Goal: Find specific page/section: Find specific page/section

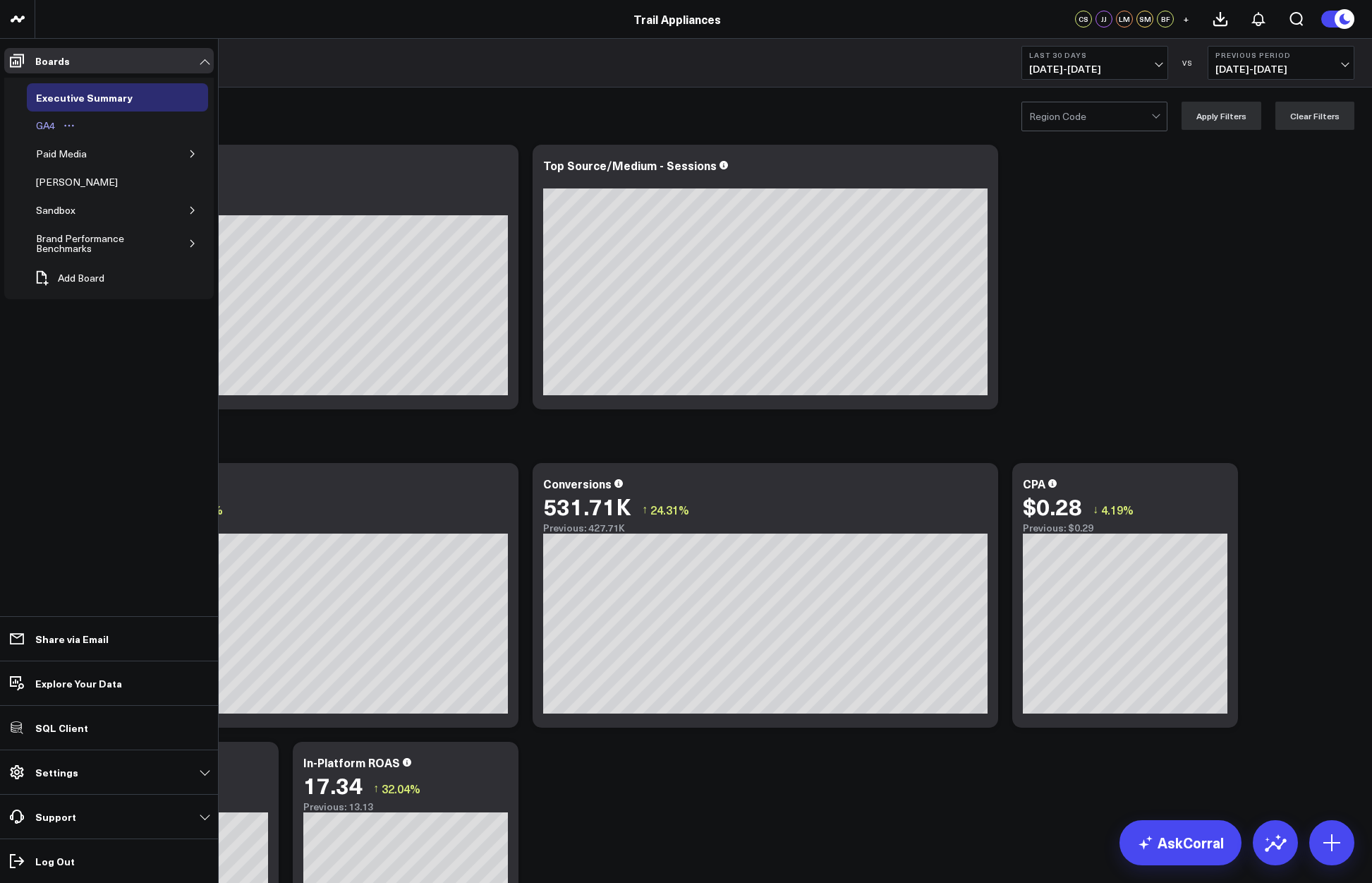
click at [40, 124] on div "GA4" at bounding box center [45, 125] width 26 height 17
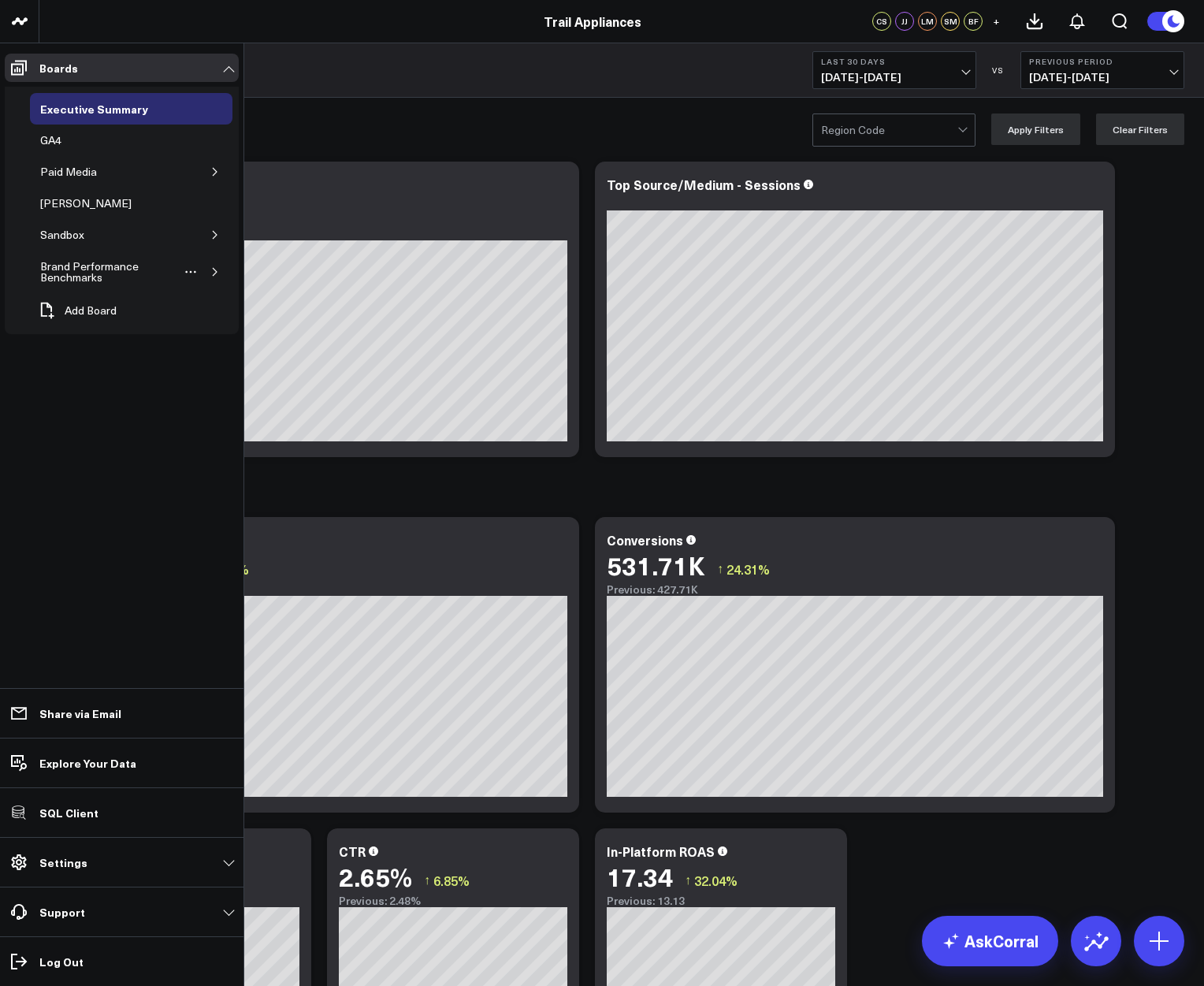
click at [220, 270] on button "button" at bounding box center [214, 271] width 15 height 15
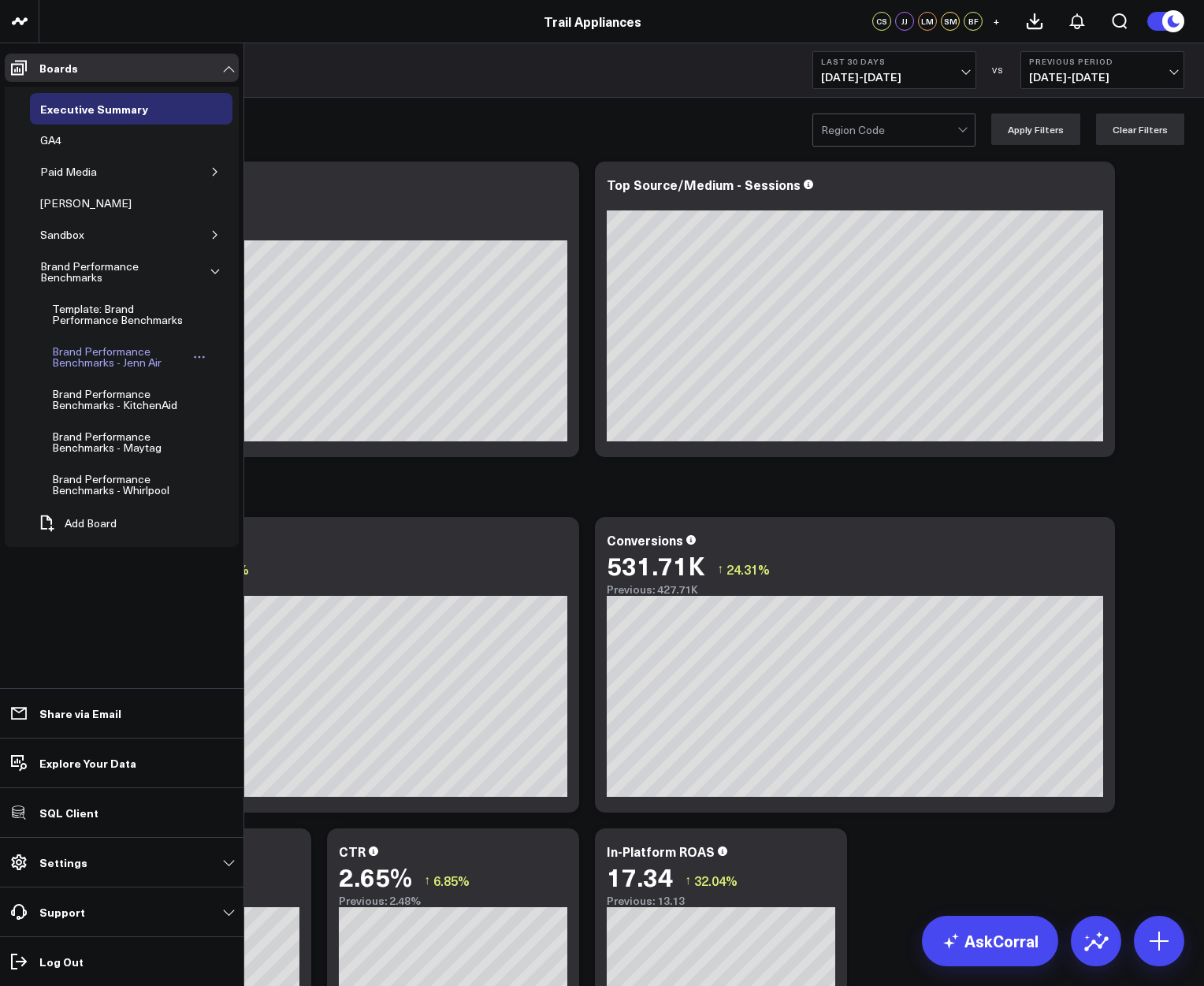
click at [104, 355] on div "Brand Performance Benchmarks - Jenn Air" at bounding box center [119, 356] width 144 height 30
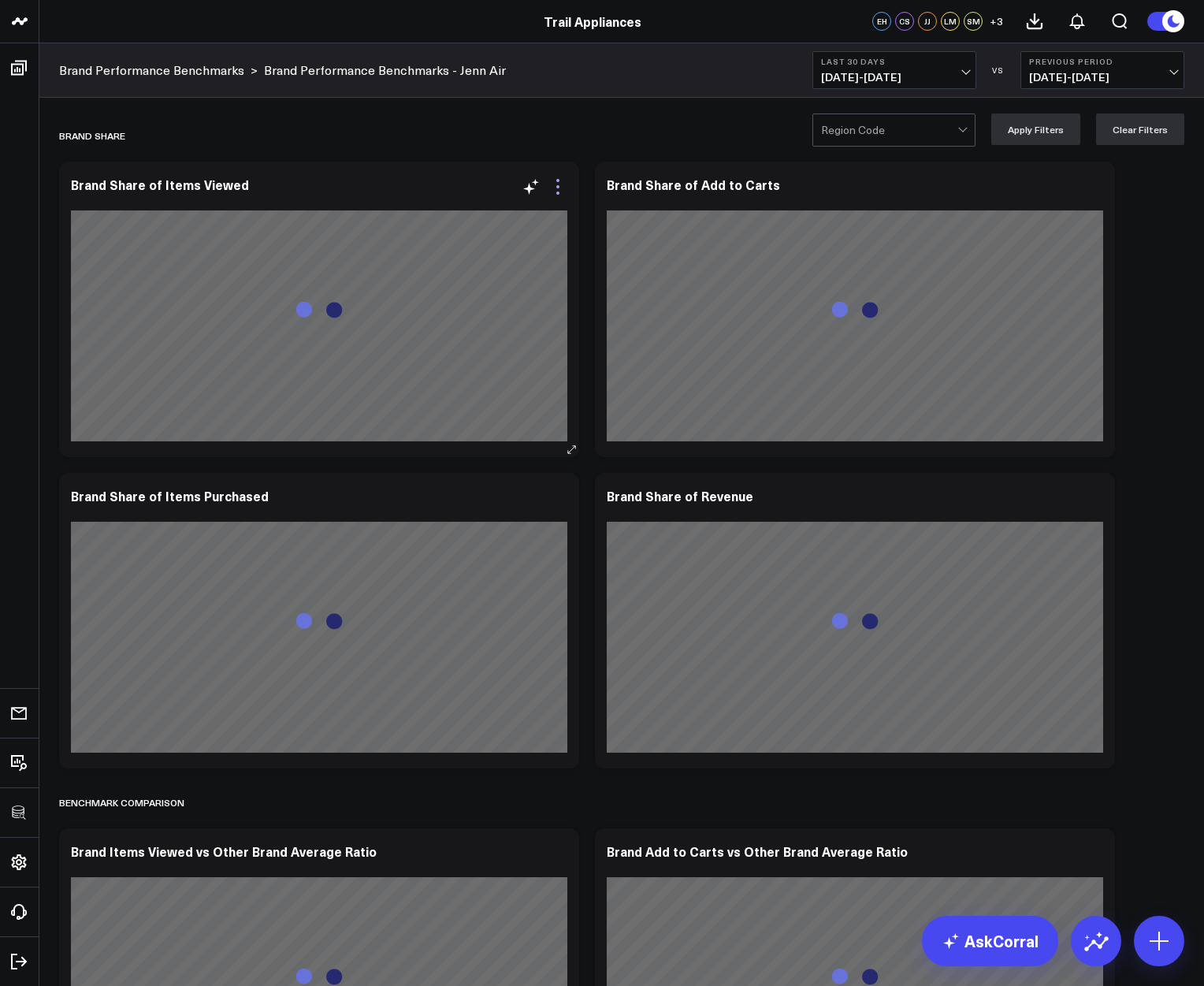
click at [565, 189] on icon at bounding box center [558, 186] width 19 height 19
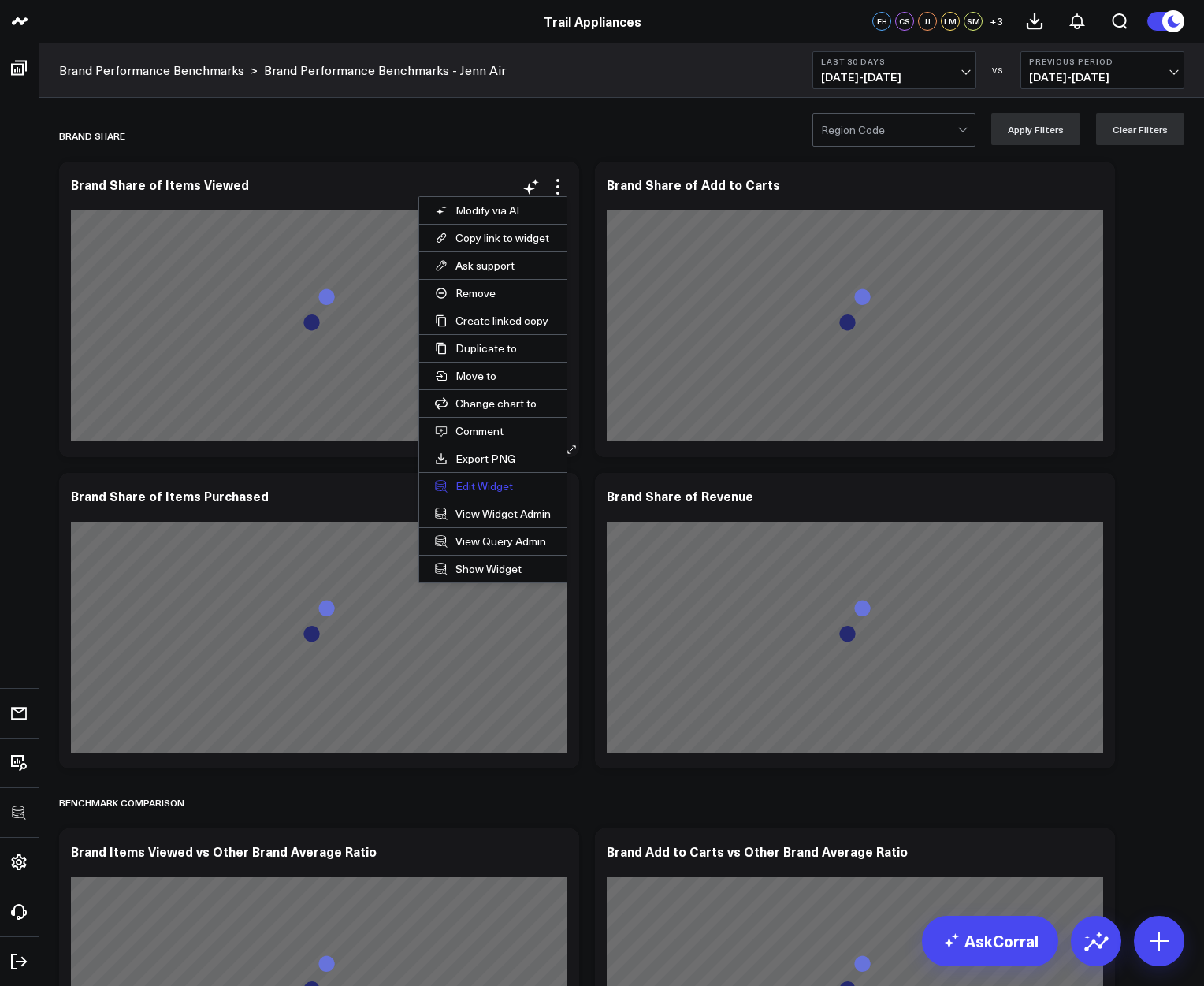
click at [492, 477] on button "Edit Widget" at bounding box center [493, 486] width 147 height 27
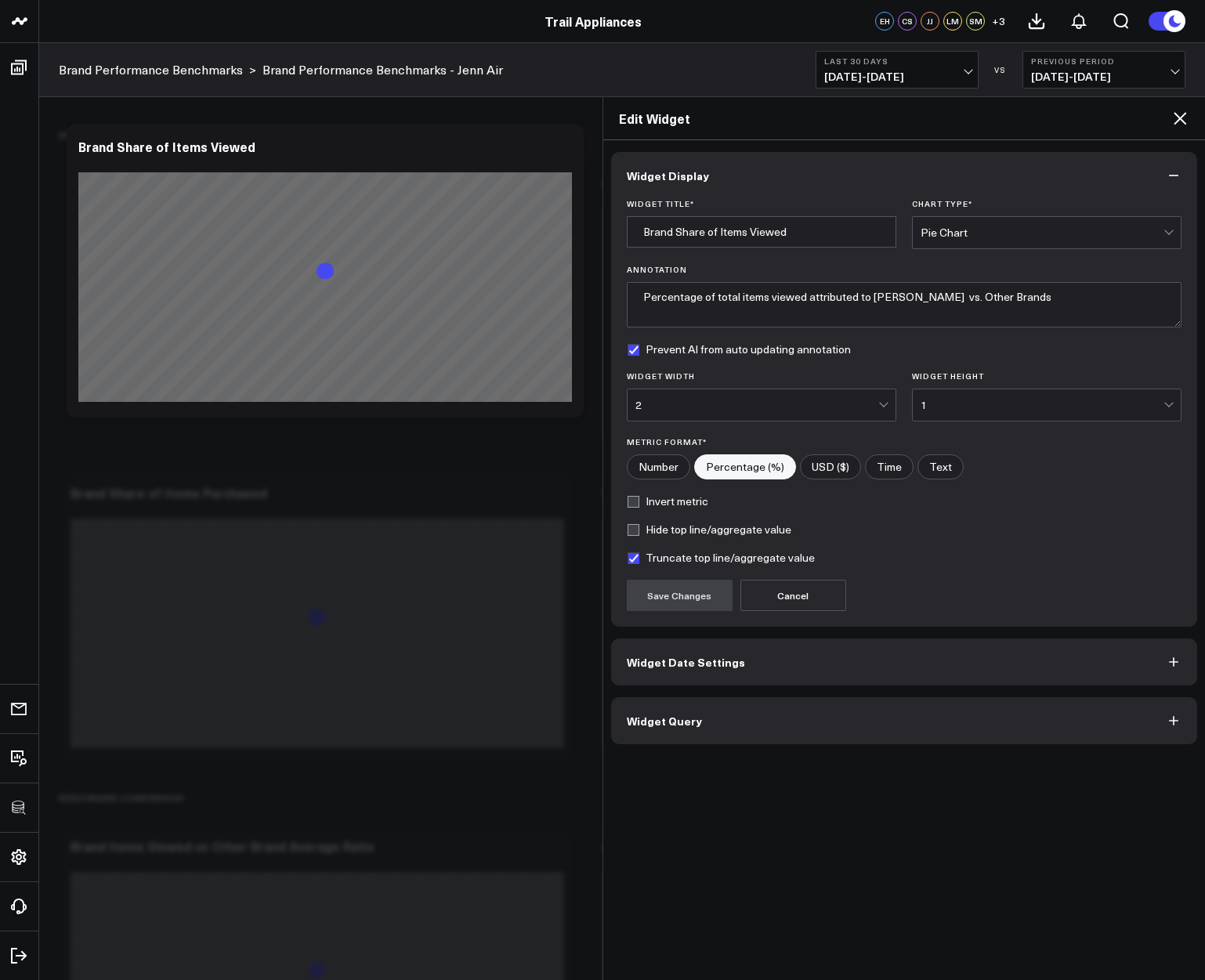
click at [701, 753] on div "Widget Display Widget Title * Brand Share of Items Viewed Chart Type * Pie Char…" at bounding box center [904, 560] width 602 height 840
click at [697, 718] on button "Widget Query" at bounding box center [904, 720] width 587 height 47
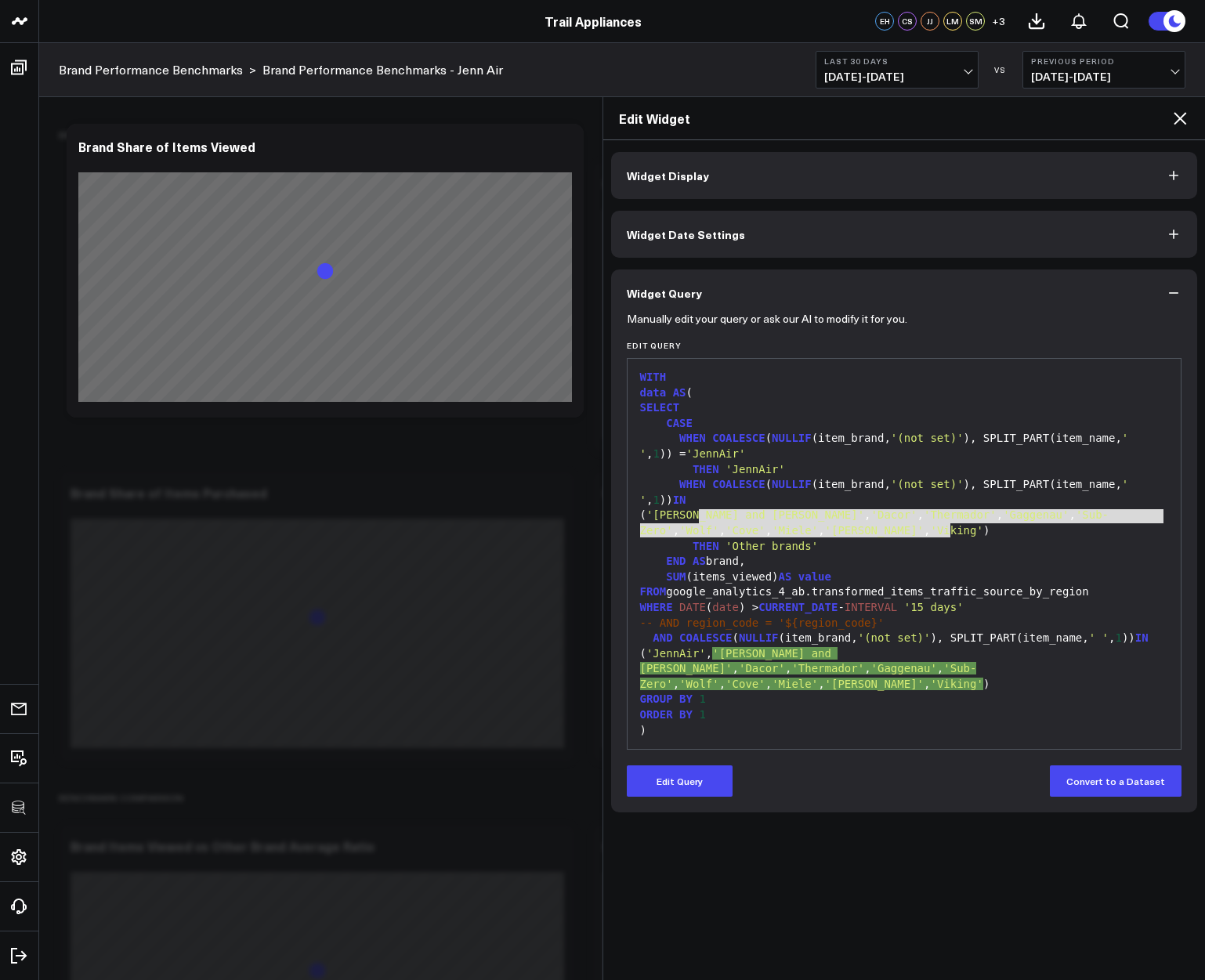
drag, startPoint x: 698, startPoint y: 515, endPoint x: 949, endPoint y: 525, distance: 251.2
click at [949, 525] on div "( 'Fisher and Paykel' , 'Dacor' , 'Thermador' , 'Gaggenau' , 'Sub-Zero' , 'Wolf…" at bounding box center [904, 523] width 538 height 31
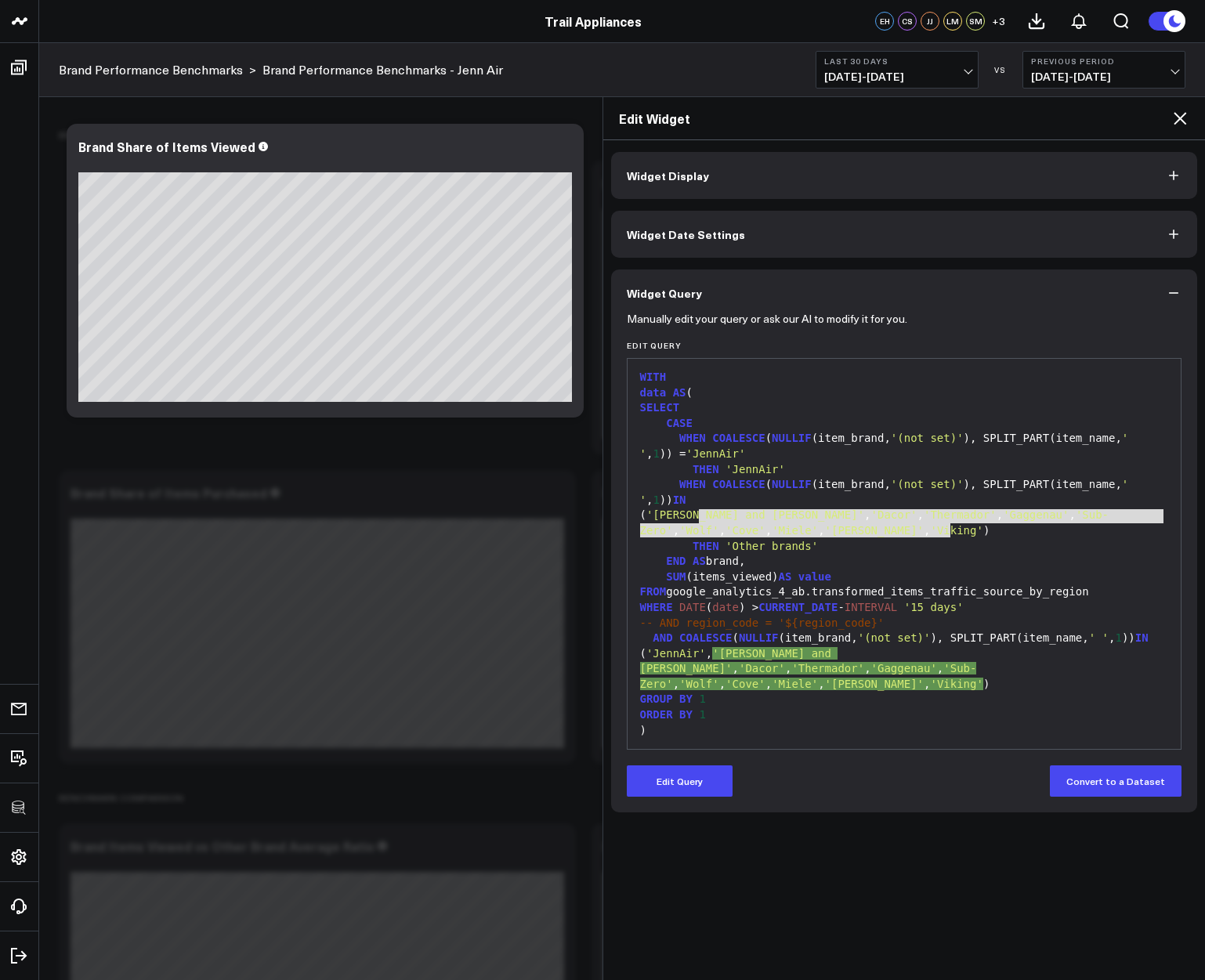
click at [727, 350] on div "Edit Query 99 1 2 3 4 5 6 7 8 9 10 11 12 13 14 15 16 17 18 19 20 21 22 23 24 25…" at bounding box center [904, 544] width 555 height 409
click at [736, 438] on span "COALESCE" at bounding box center [738, 437] width 52 height 13
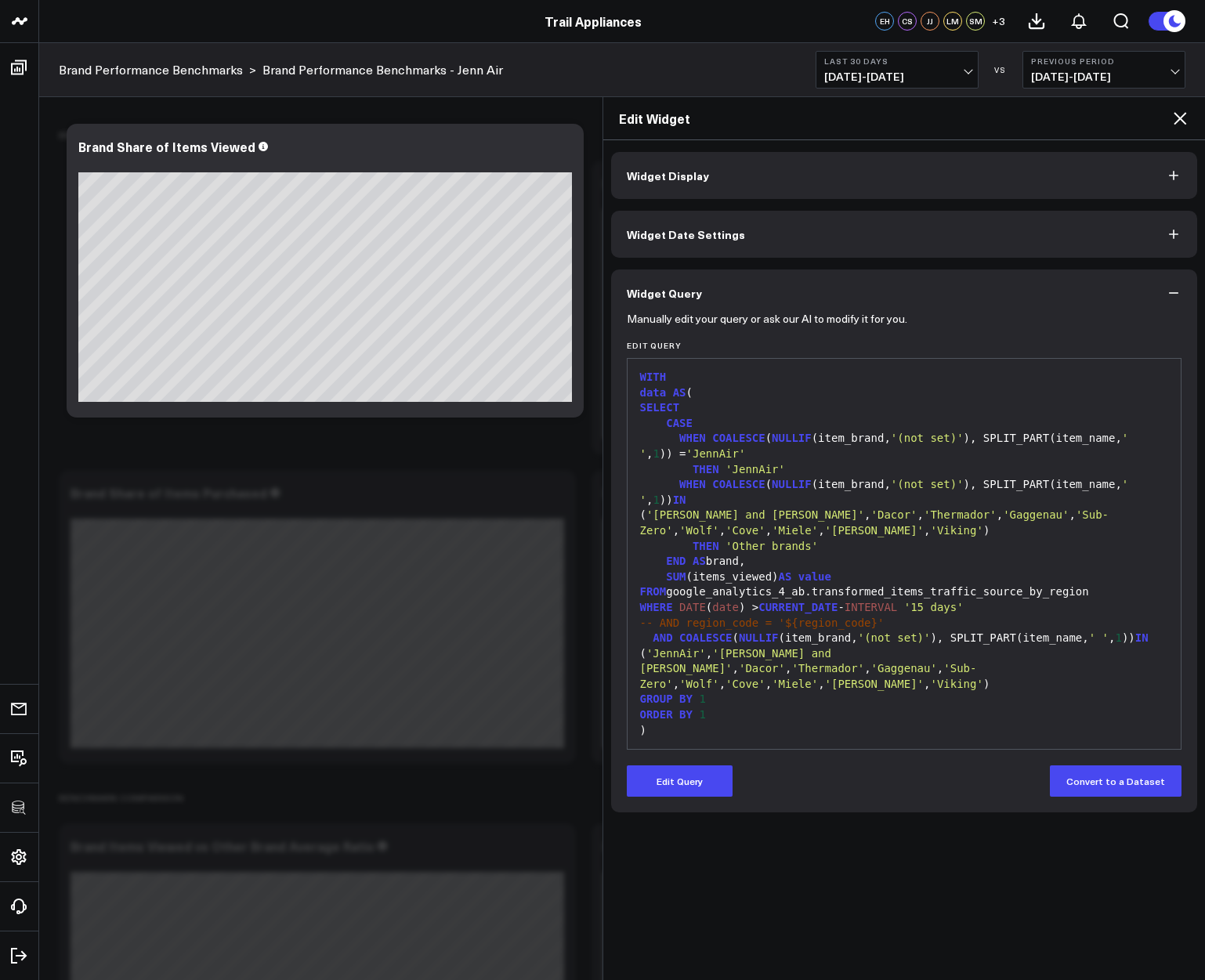
click at [1184, 109] on icon at bounding box center [1179, 118] width 19 height 19
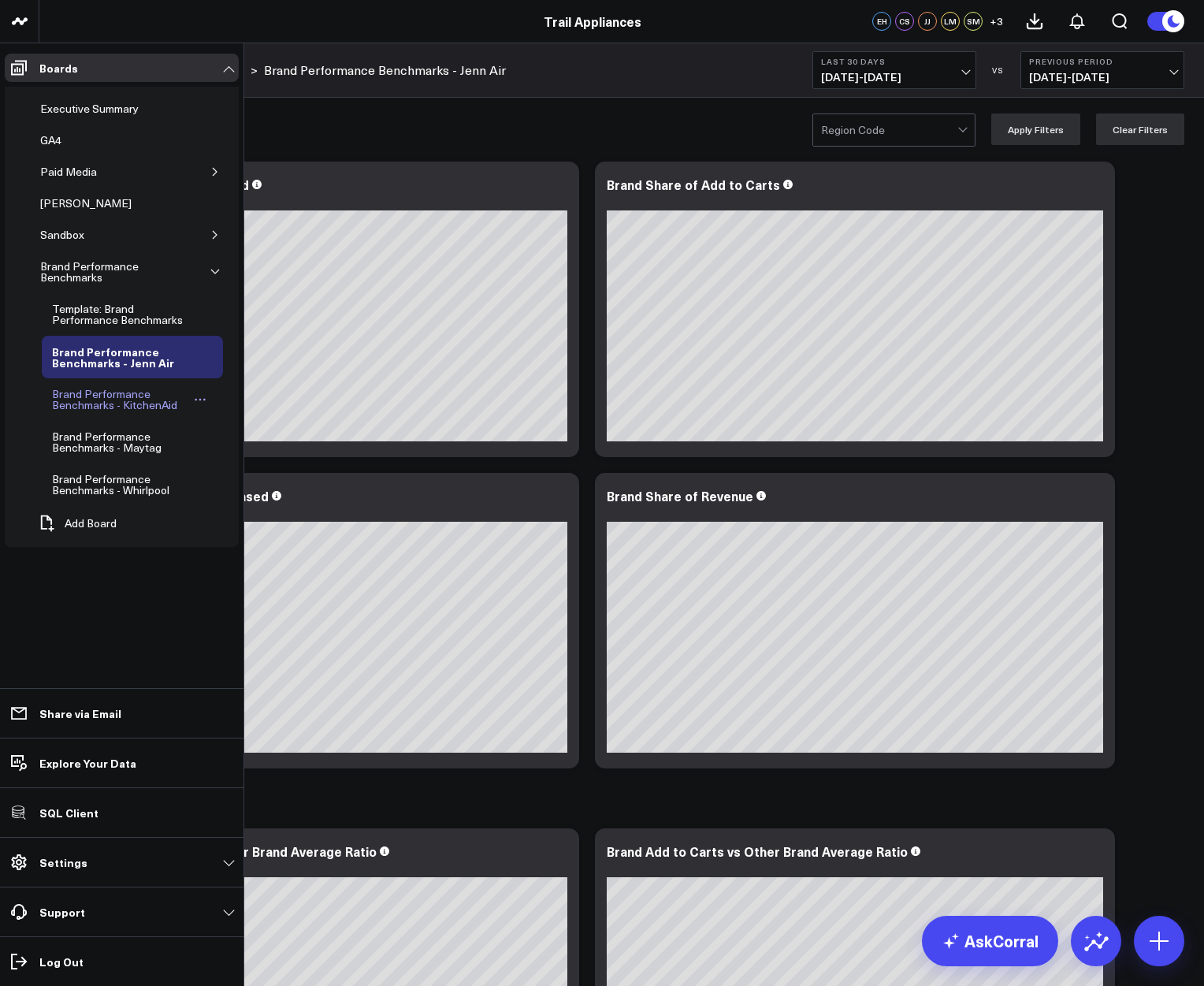
click at [72, 405] on div "Brand Performance Benchmarks - KitchenAid" at bounding box center [120, 399] width 145 height 30
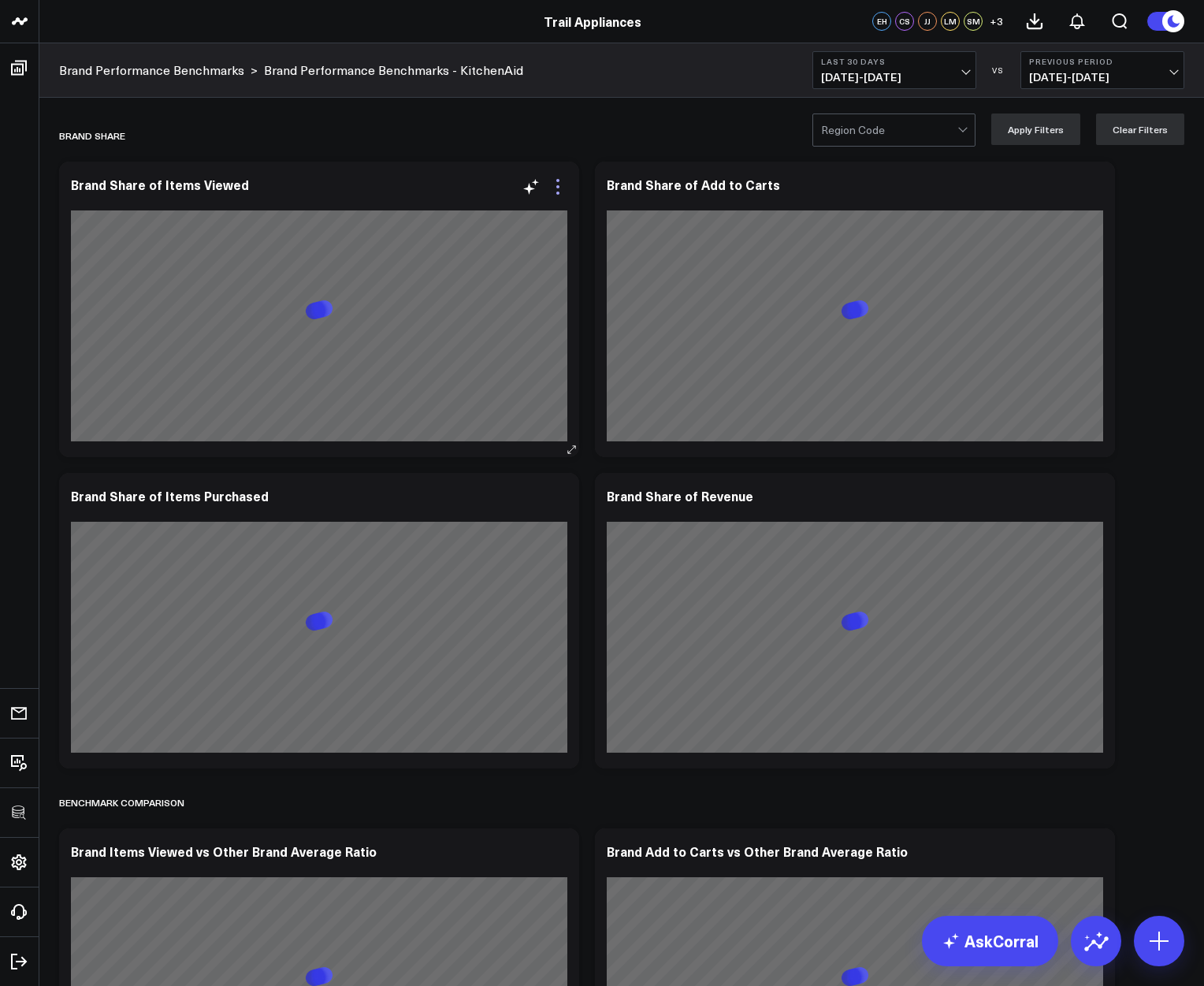
click at [561, 186] on icon at bounding box center [558, 186] width 19 height 19
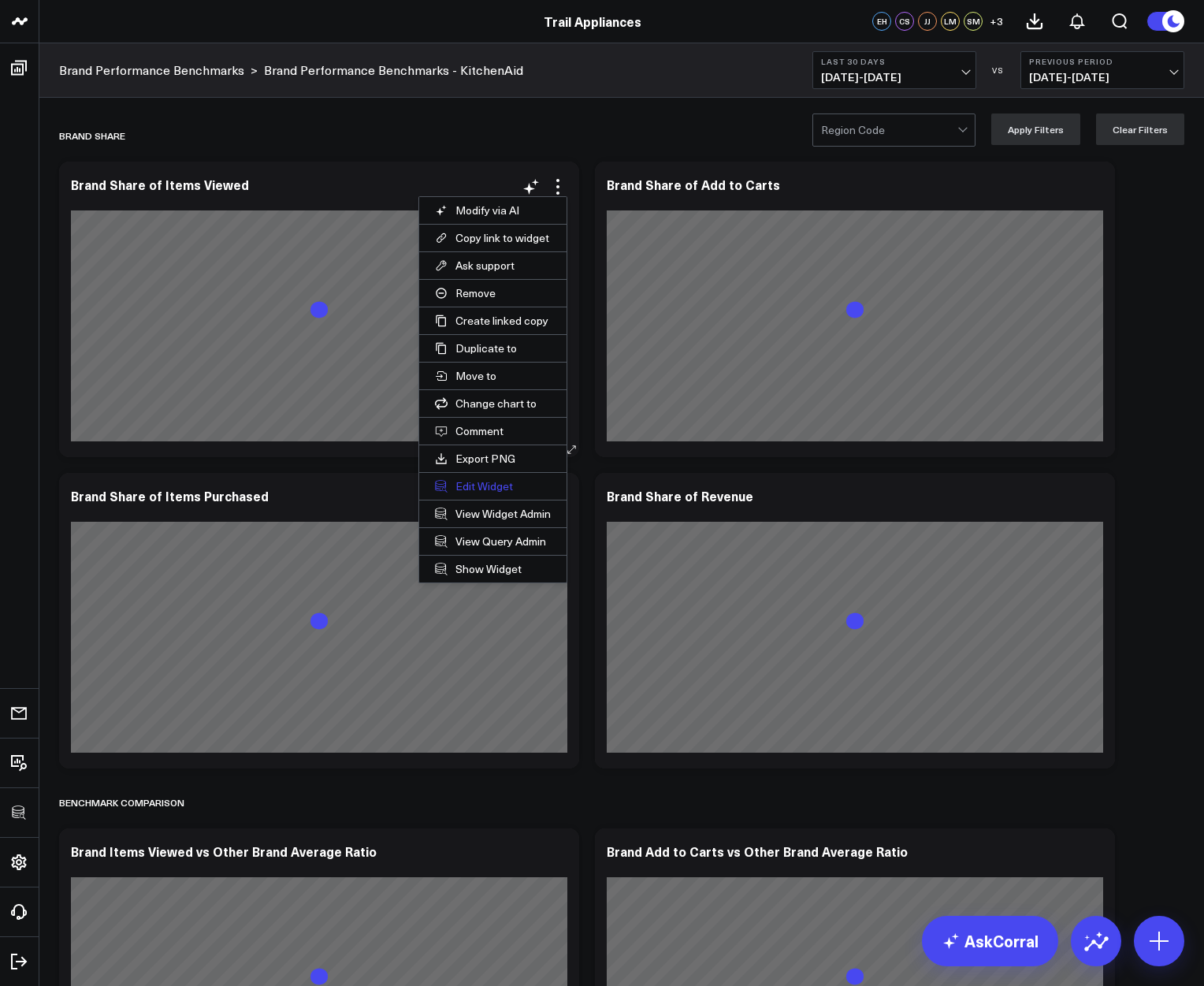
click at [488, 477] on button "Edit Widget" at bounding box center [493, 486] width 147 height 27
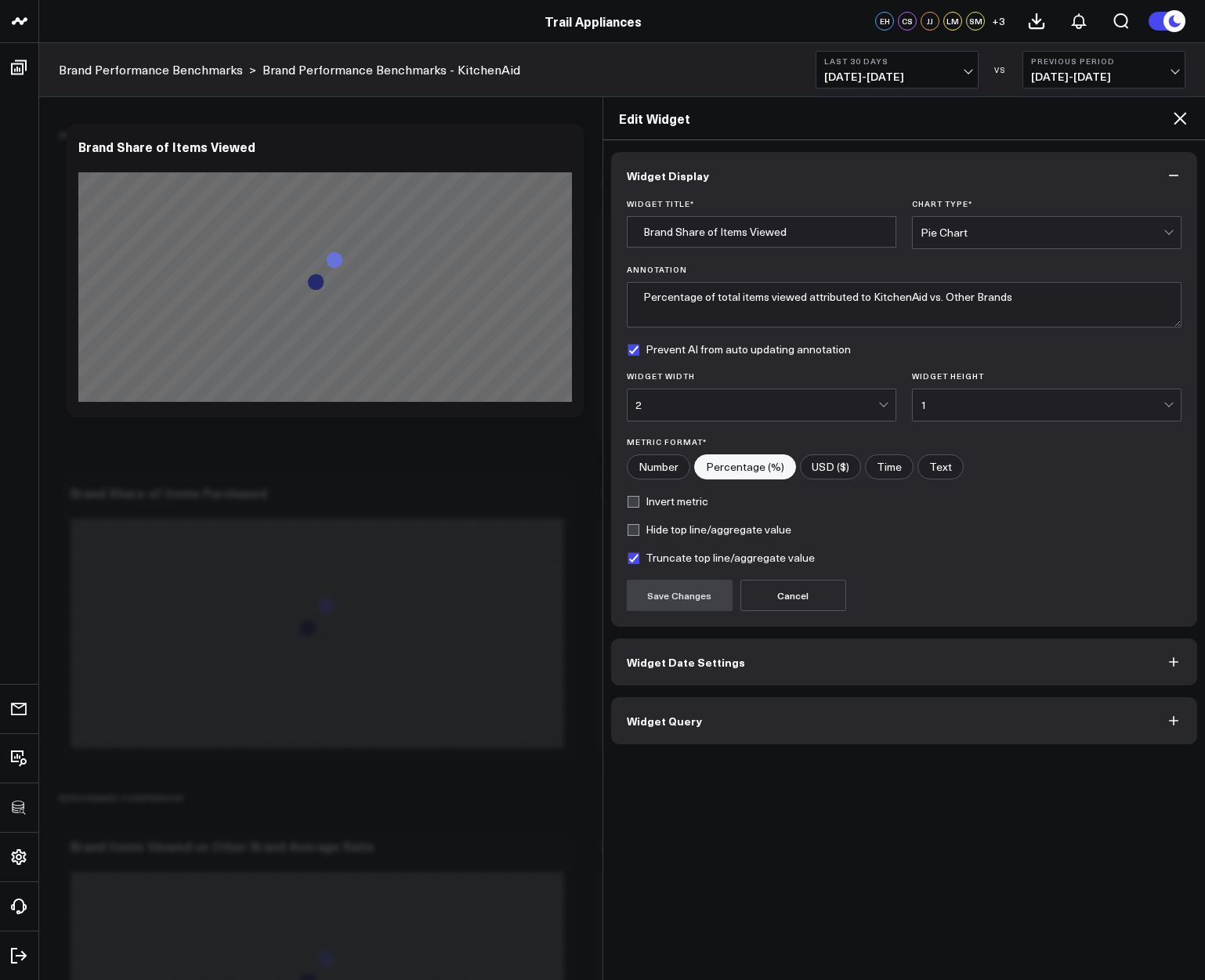
click at [675, 743] on div "Widget Display Widget Title * Brand Share of Items Viewed Chart Type * Pie Char…" at bounding box center [904, 560] width 602 height 840
click at [673, 728] on button "Widget Query" at bounding box center [904, 720] width 587 height 47
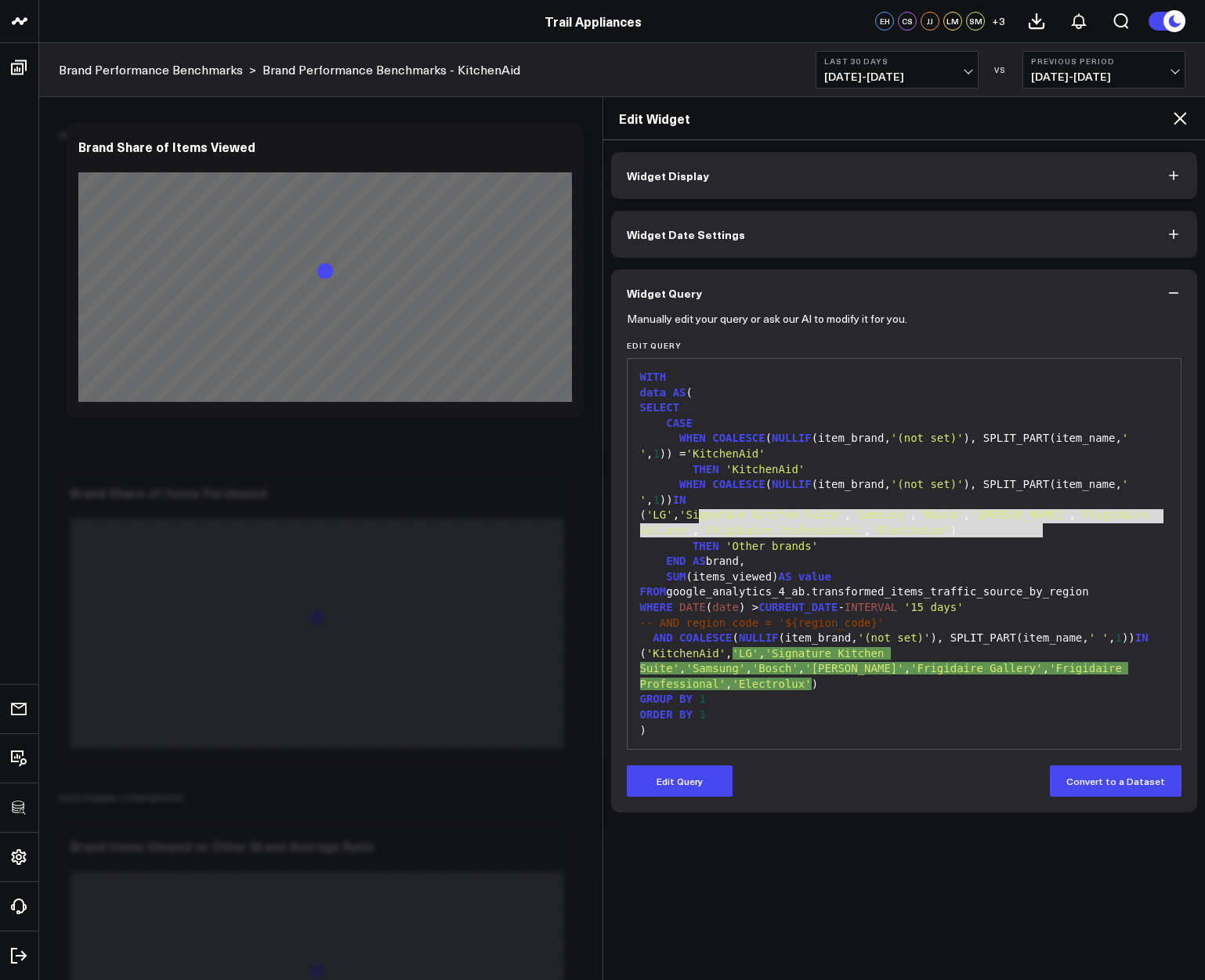
drag, startPoint x: 699, startPoint y: 514, endPoint x: 1041, endPoint y: 526, distance: 342.2
click at [1041, 526] on div "( 'LG' , 'Signature Kitchen Suite' , 'Samsung' , 'Bosch' , 'Blomberg' , 'Frigid…" at bounding box center [904, 523] width 538 height 31
copy div "'LG' , 'Signature Kitchen Suite' , 'Samsung' , 'Bosch' , 'Blomberg' , 'Frigidai…"
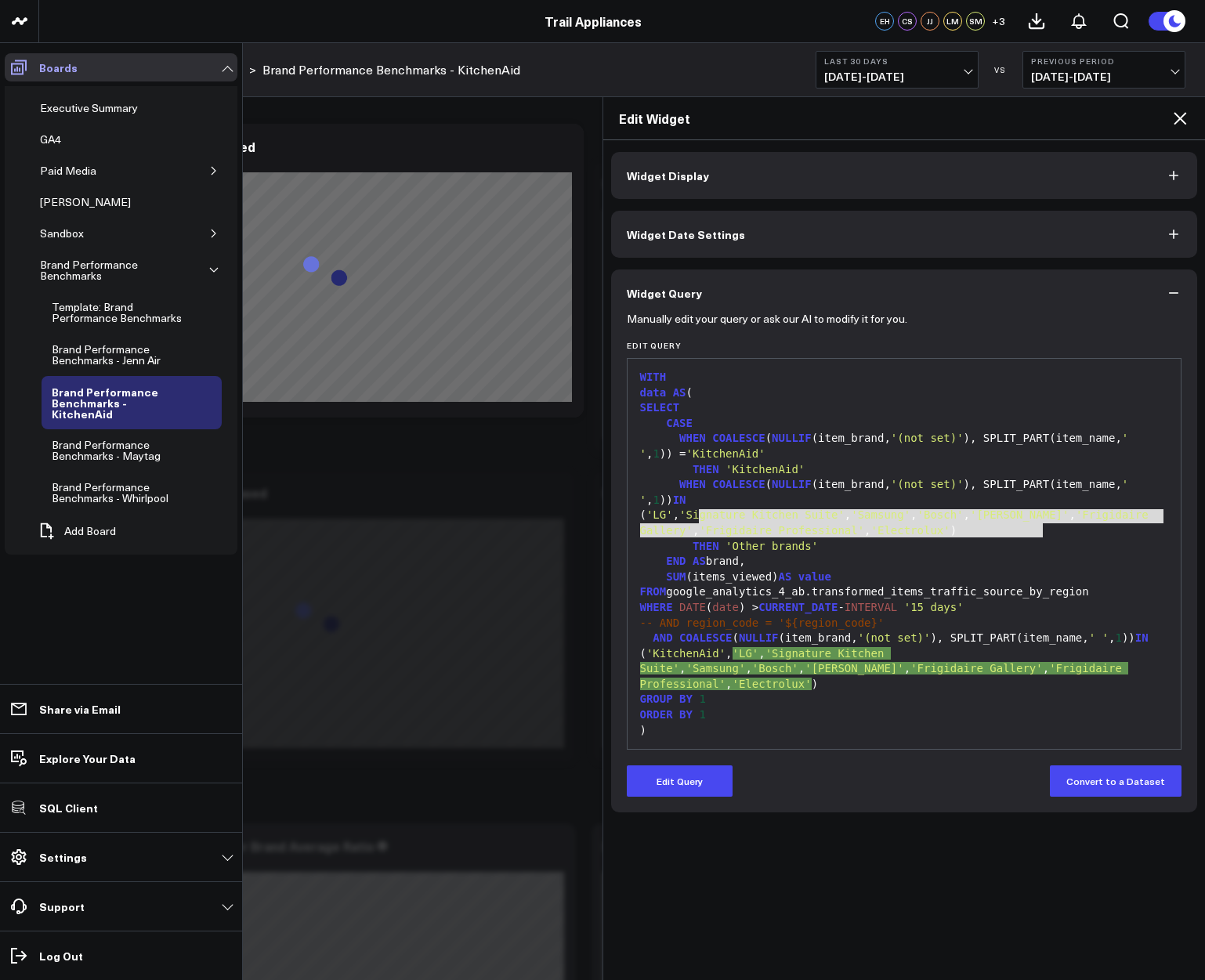
click at [6, 73] on span at bounding box center [18, 66] width 28 height 28
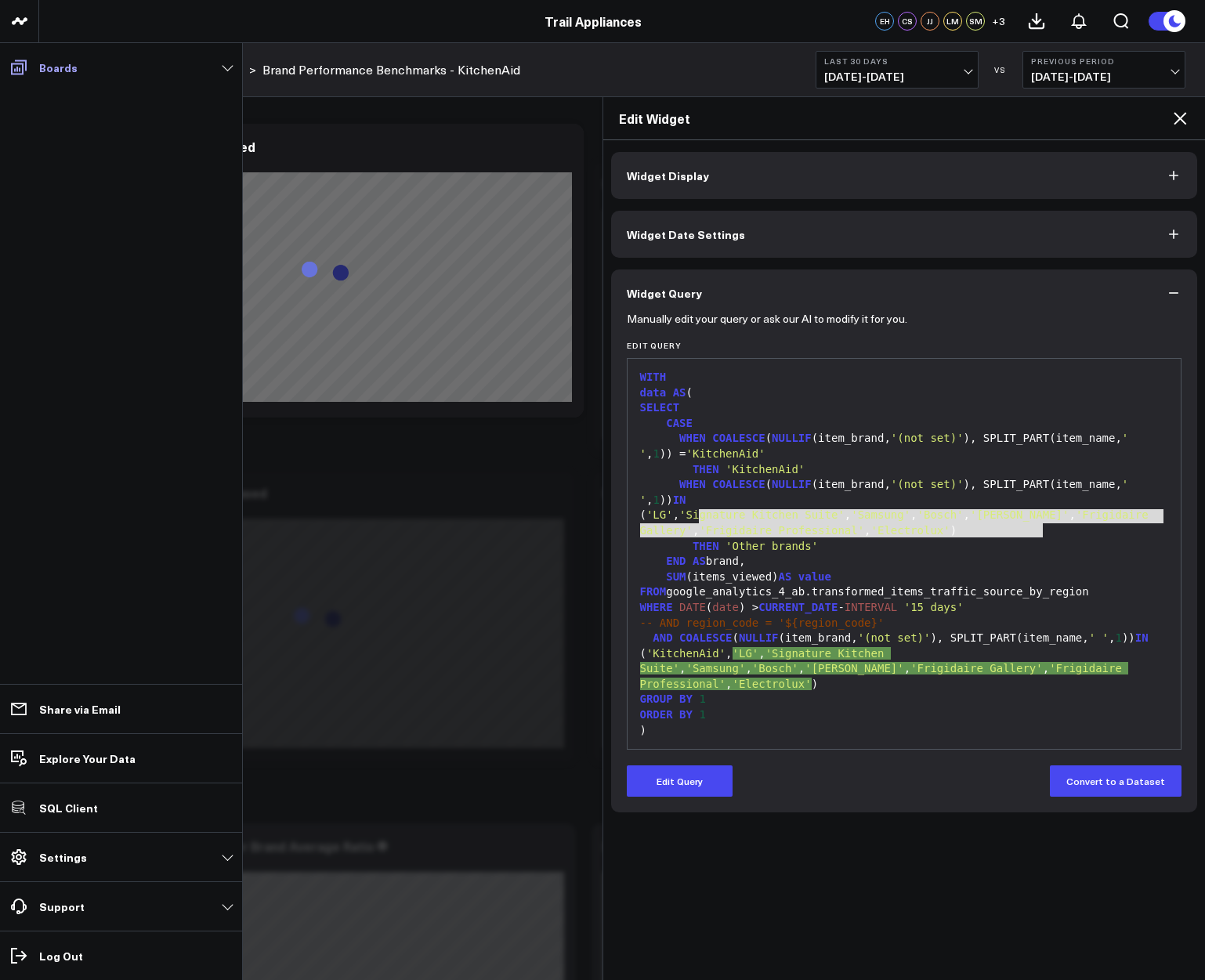
click at [126, 66] on link "Boards" at bounding box center [120, 66] width 233 height 28
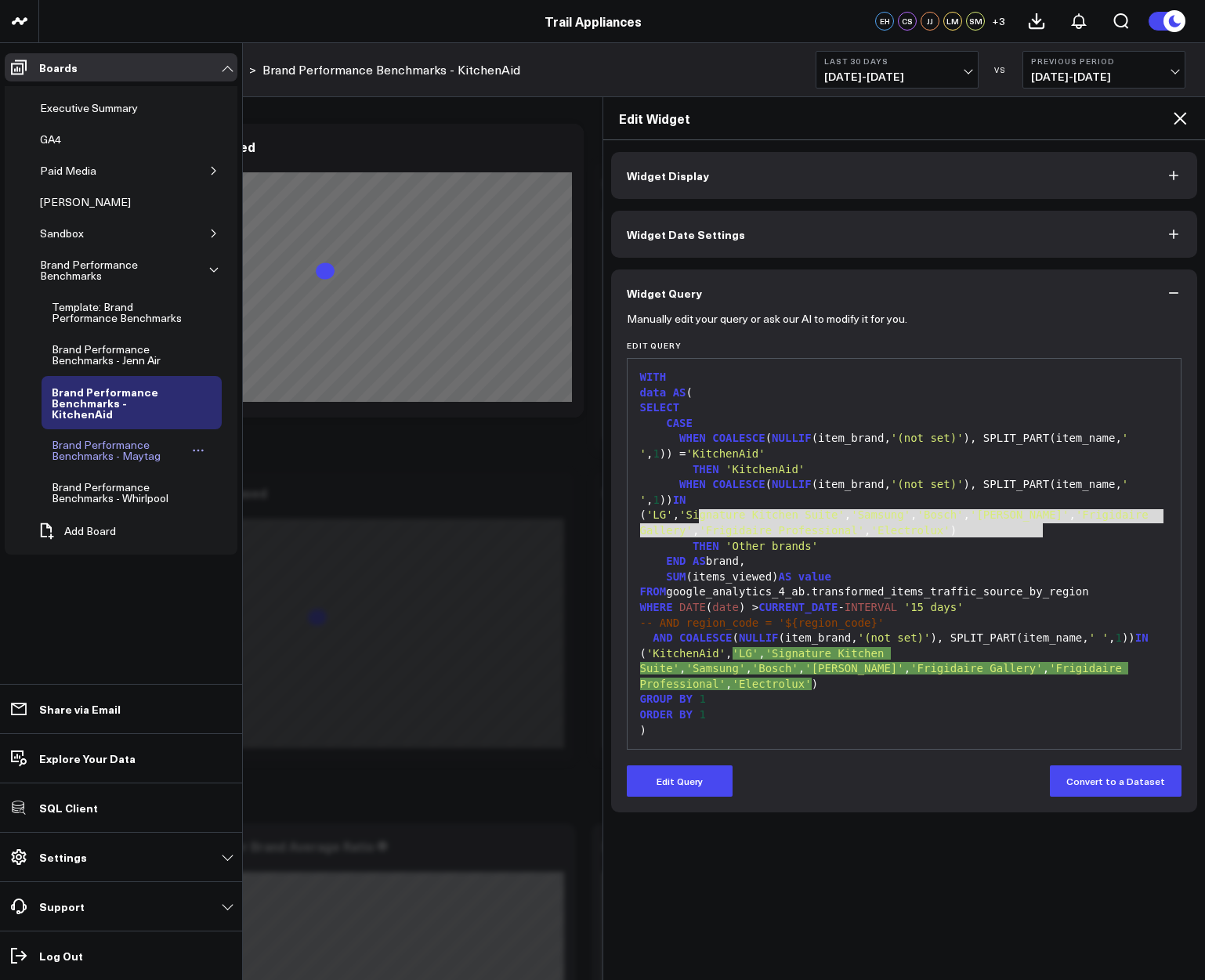
click at [126, 446] on div "Brand Performance Benchmarks - Maytag" at bounding box center [119, 450] width 143 height 30
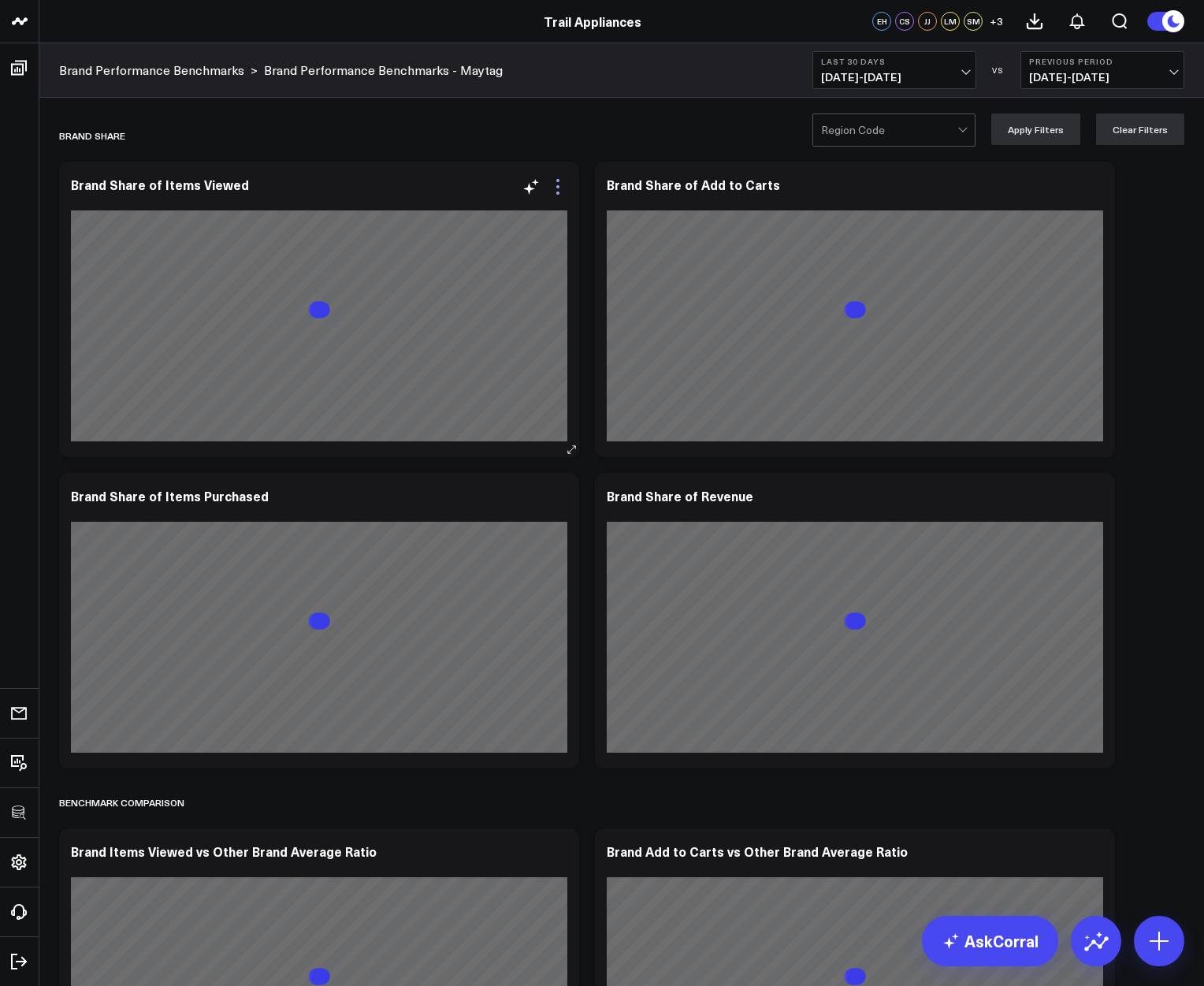
click at [557, 191] on icon at bounding box center [558, 186] width 19 height 19
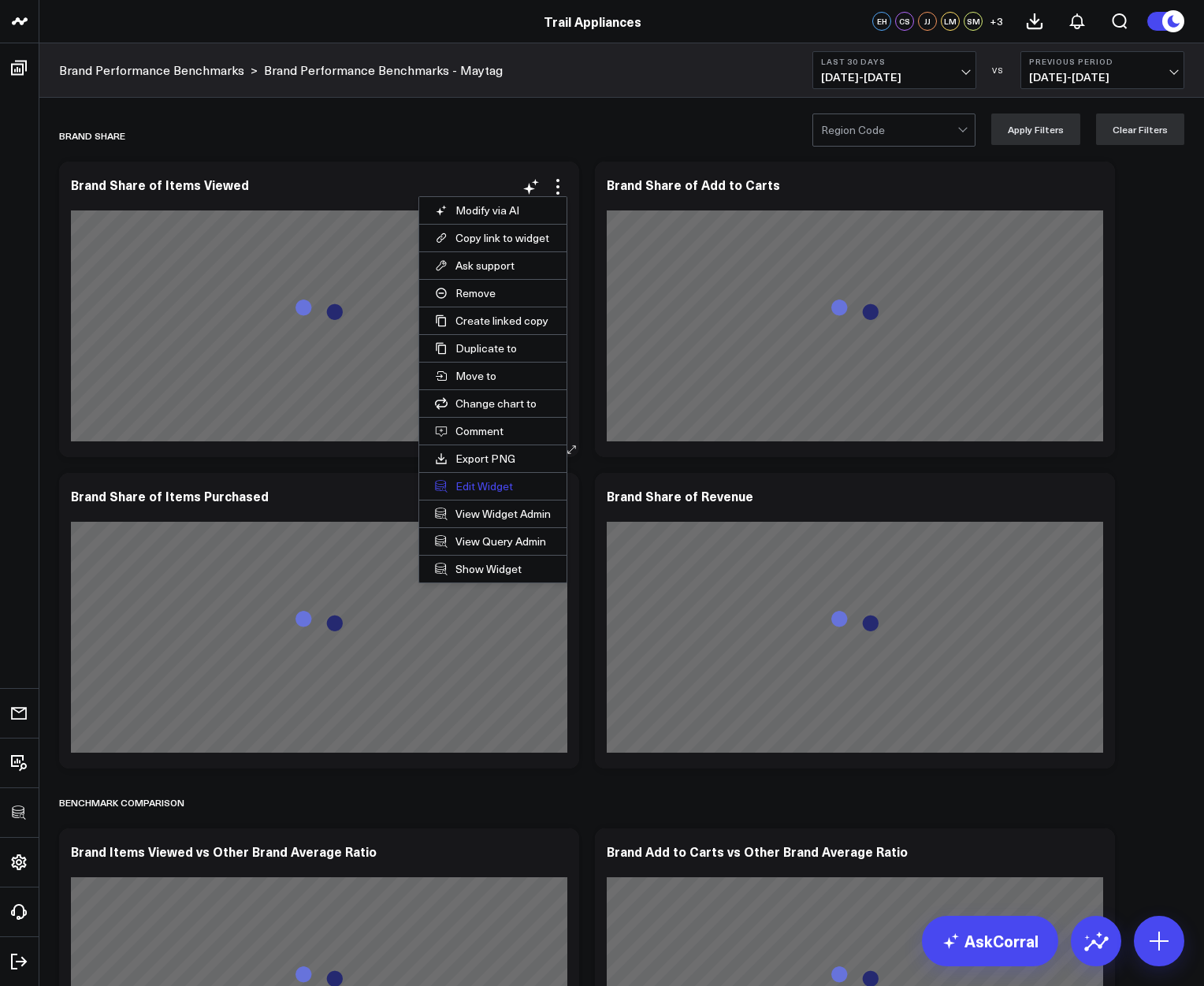
click at [465, 489] on button "Edit Widget" at bounding box center [493, 486] width 147 height 27
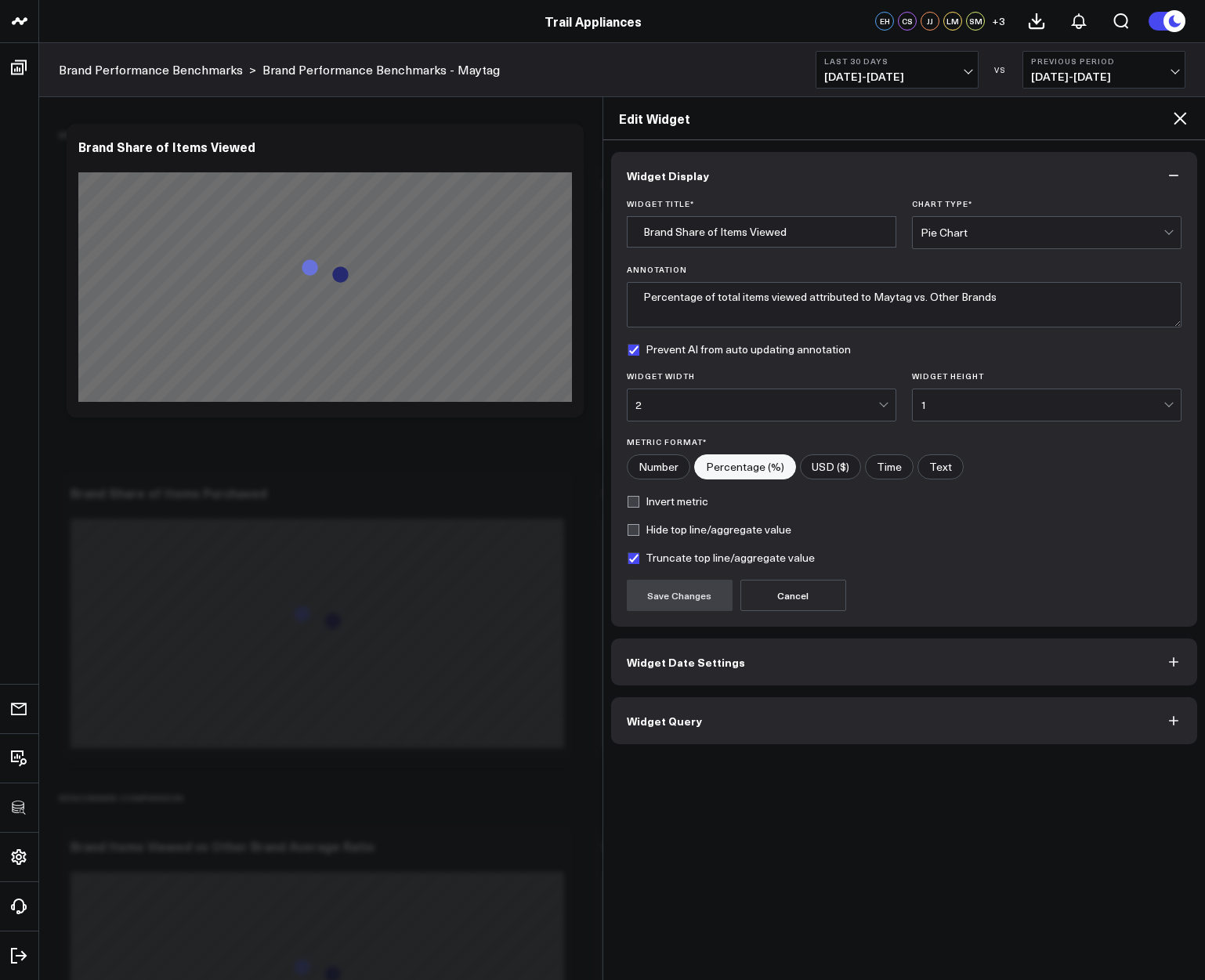
click at [696, 734] on button "Widget Query" at bounding box center [904, 720] width 587 height 47
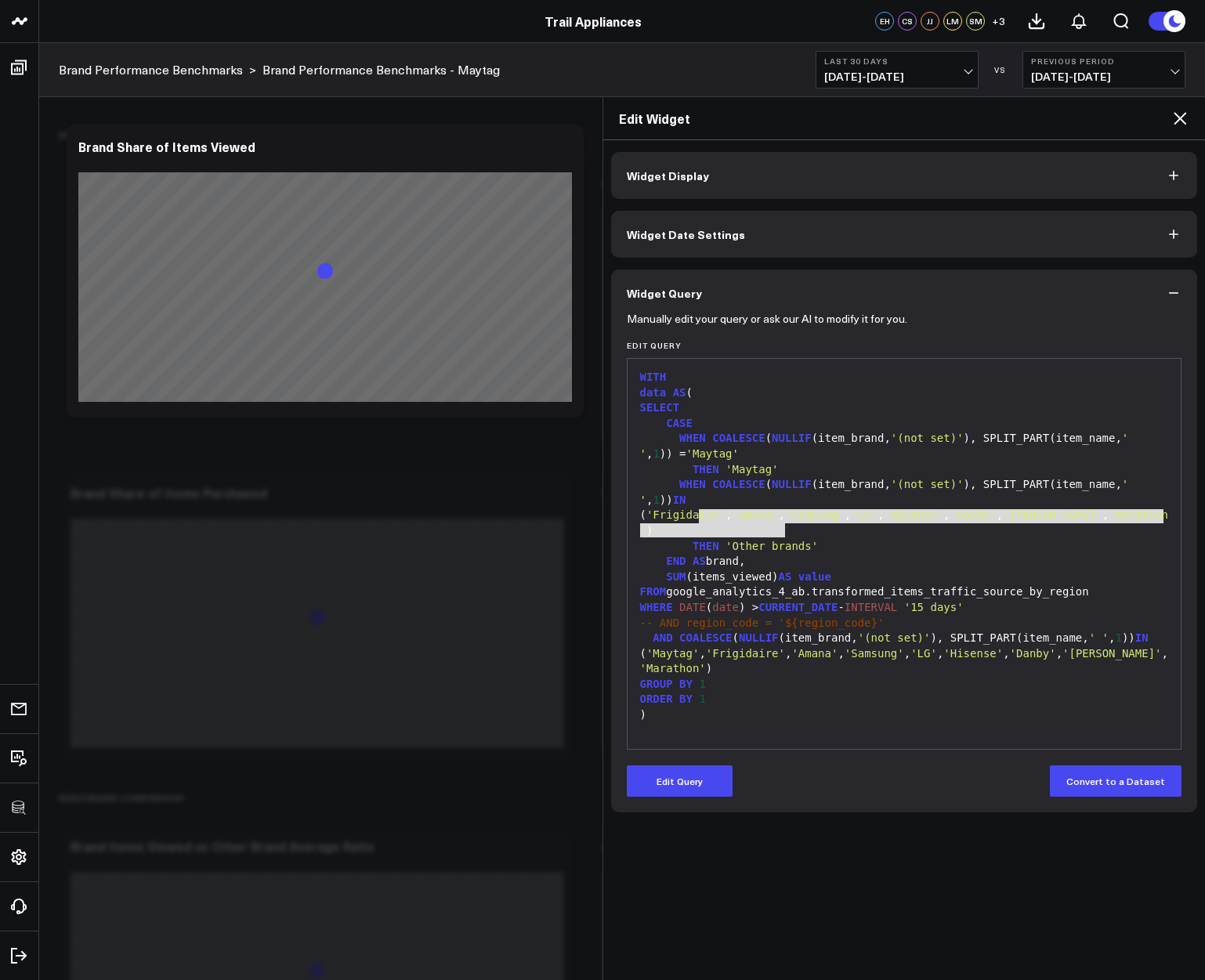
drag, startPoint x: 700, startPoint y: 513, endPoint x: 787, endPoint y: 527, distance: 88.1
click at [787, 527] on div "( 'Frigidaire' , 'Amana' , 'Samsung' , 'LG' , 'Hisense' , 'Danby' , 'Blomberg' …" at bounding box center [904, 523] width 538 height 31
copy div "'Frigidaire' , 'Amana' , 'Samsung' , 'LG' , 'Hisense' , 'Danby' , 'Blomberg' , …"
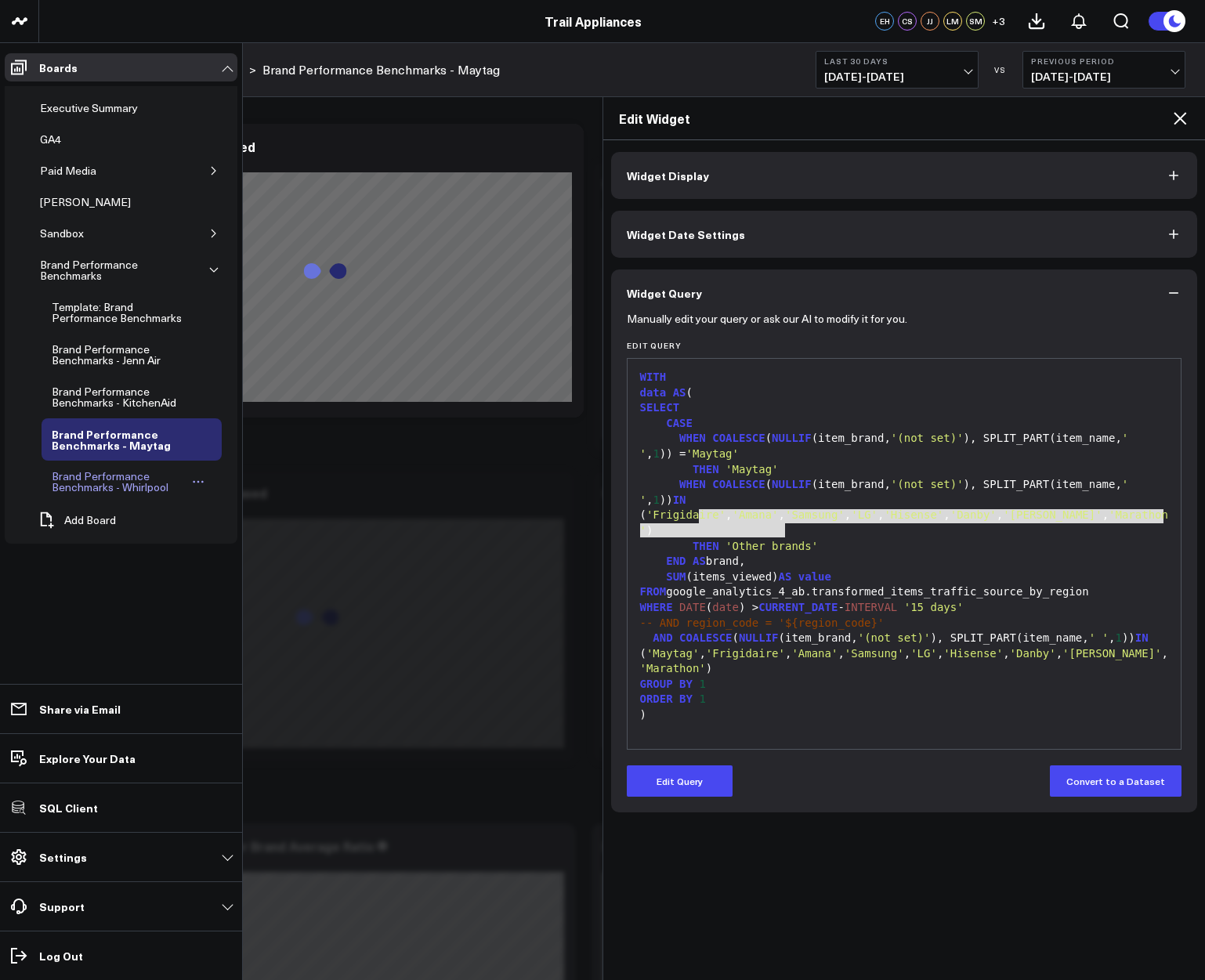
click at [108, 482] on div "Brand Performance Benchmarks - Whirlpool" at bounding box center [120, 481] width 144 height 30
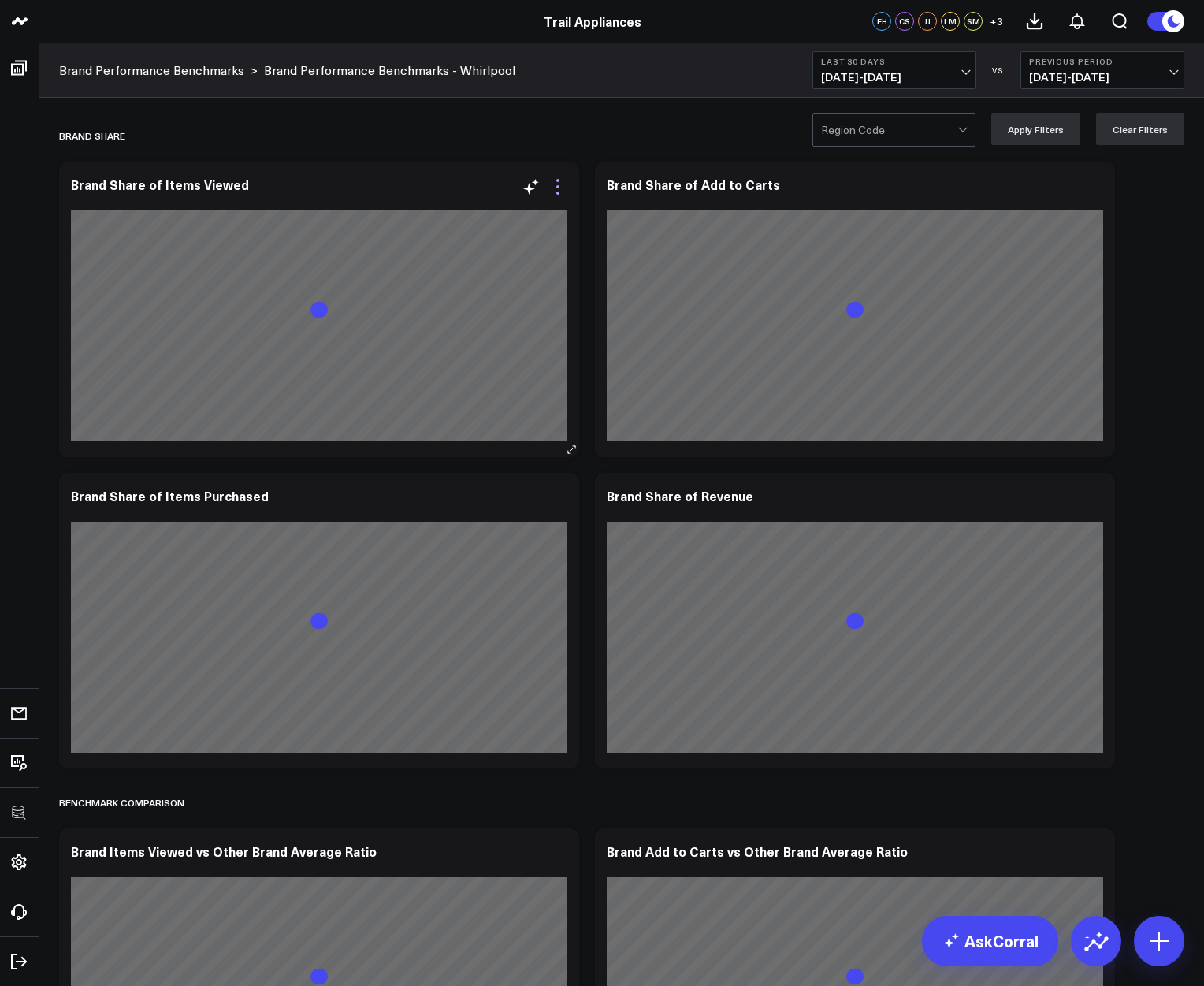
click at [556, 186] on icon at bounding box center [557, 186] width 3 height 3
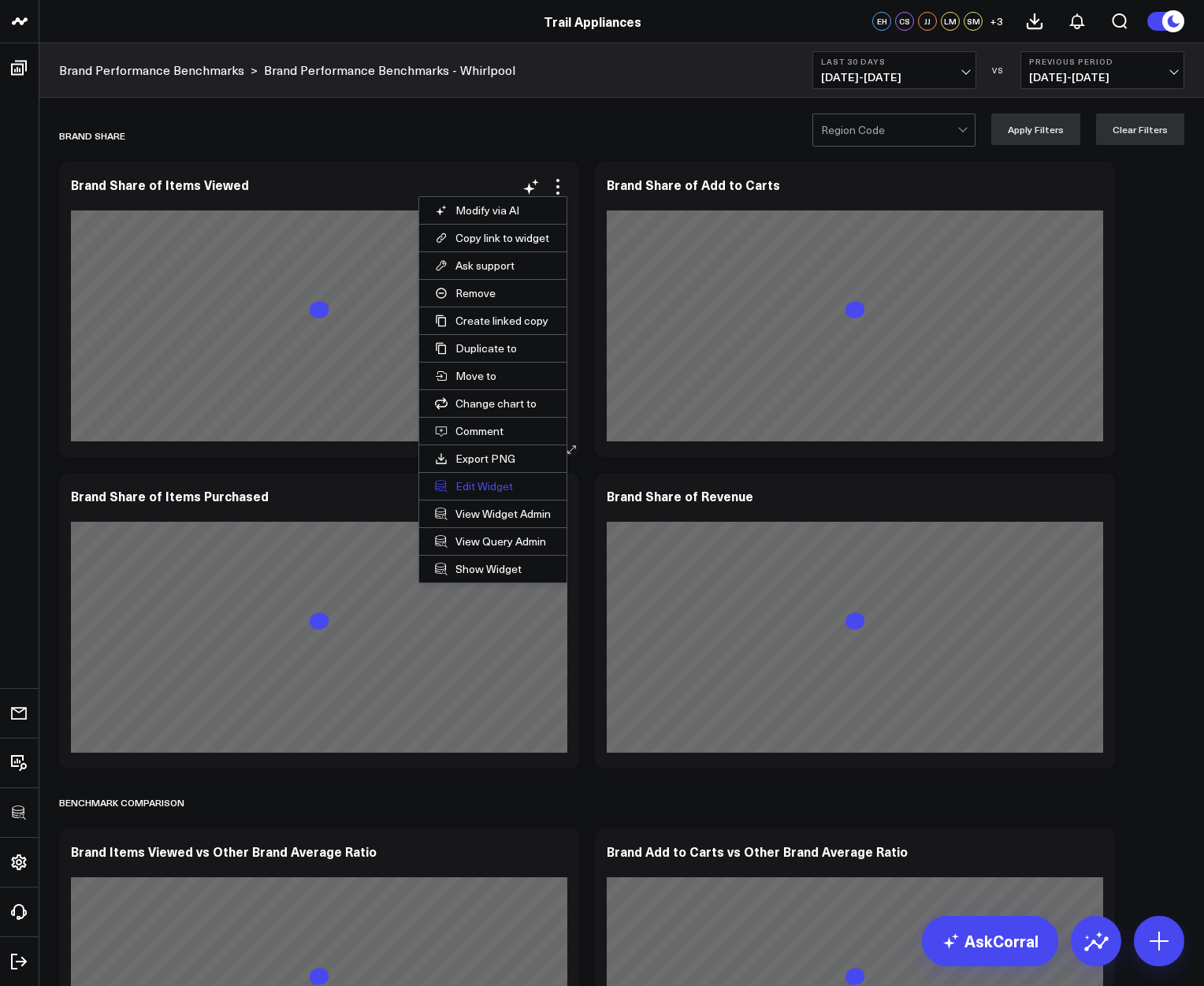
click at [489, 480] on button "Edit Widget" at bounding box center [493, 486] width 147 height 27
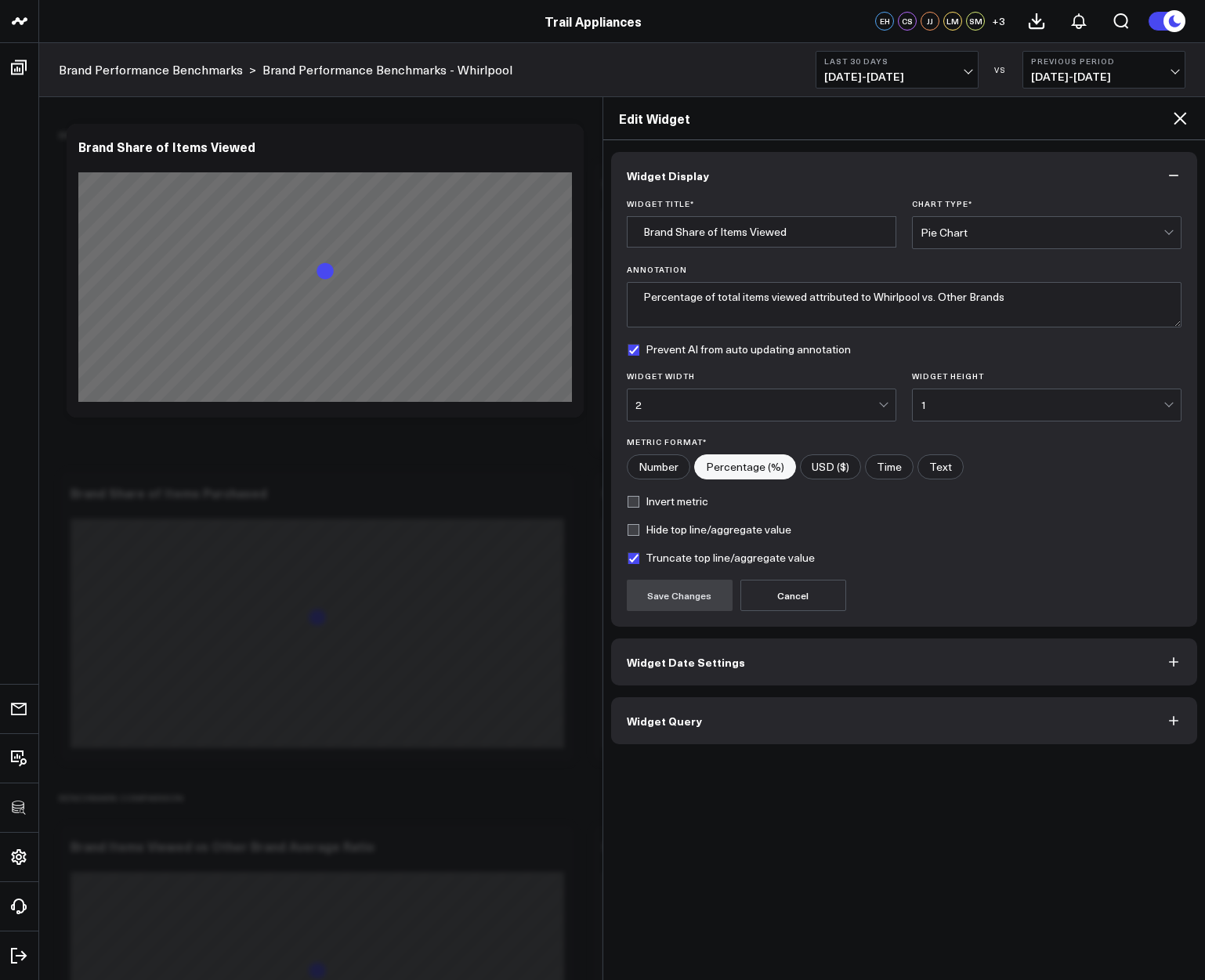
click at [677, 728] on button "Widget Query" at bounding box center [904, 720] width 587 height 47
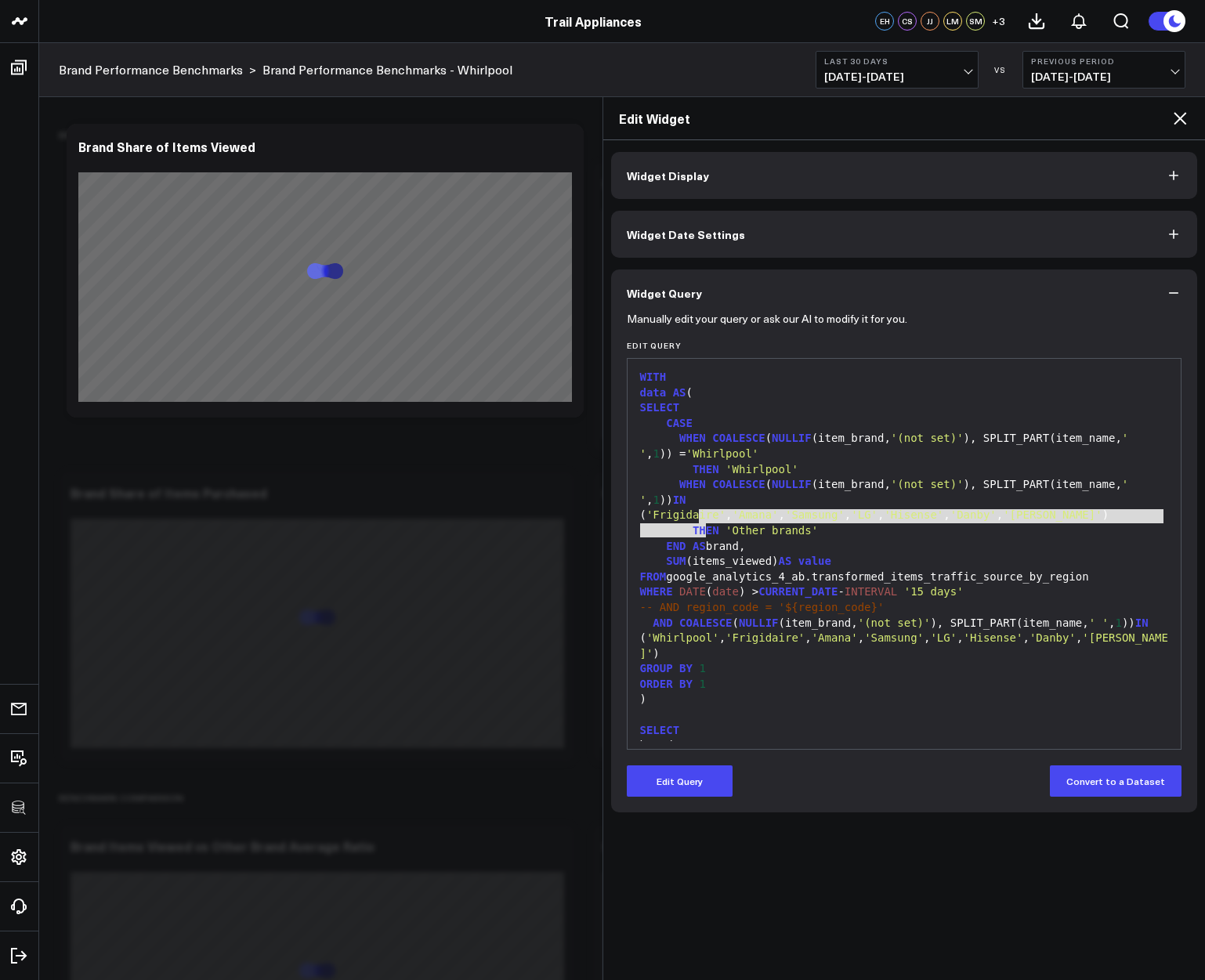
drag, startPoint x: 700, startPoint y: 511, endPoint x: 704, endPoint y: 534, distance: 23.3
click at [704, 523] on div "( 'Frigidaire' , 'Amana' , 'Samsung' , 'LG' , 'Hisense' , 'Danby' , 'Blomberg' )" at bounding box center [904, 515] width 538 height 15
